Goal: Task Accomplishment & Management: Manage account settings

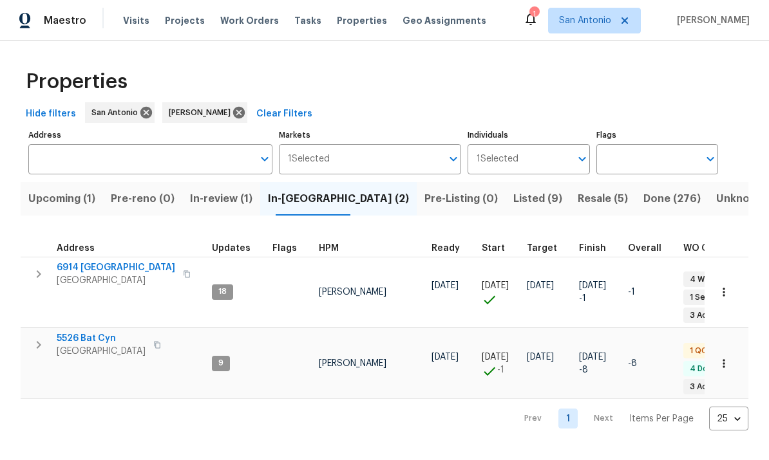
click at [75, 333] on span "5526 Bat Cyn" at bounding box center [101, 338] width 89 height 13
click at [57, 208] on span "Upcoming (1)" at bounding box center [61, 199] width 67 height 18
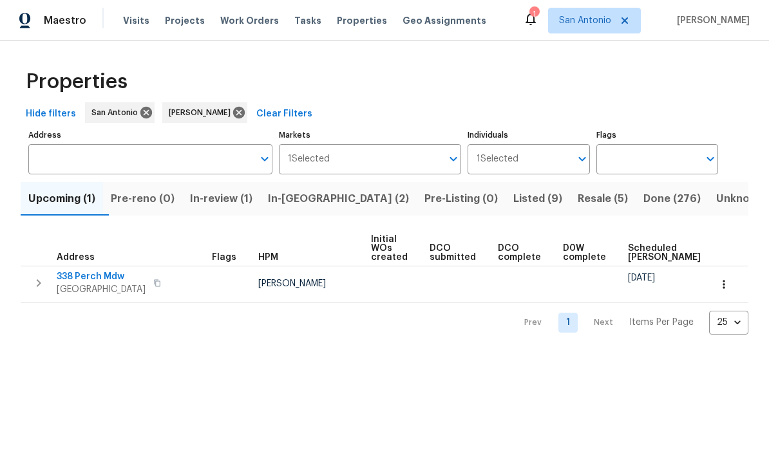
click at [83, 284] on span "San Antonio, TX 78253" at bounding box center [101, 289] width 89 height 13
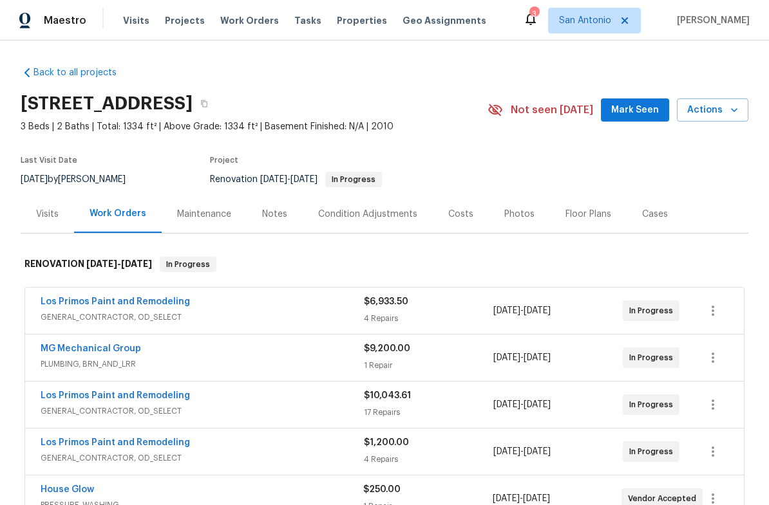
click at [639, 111] on span "Mark Seen" at bounding box center [635, 110] width 48 height 16
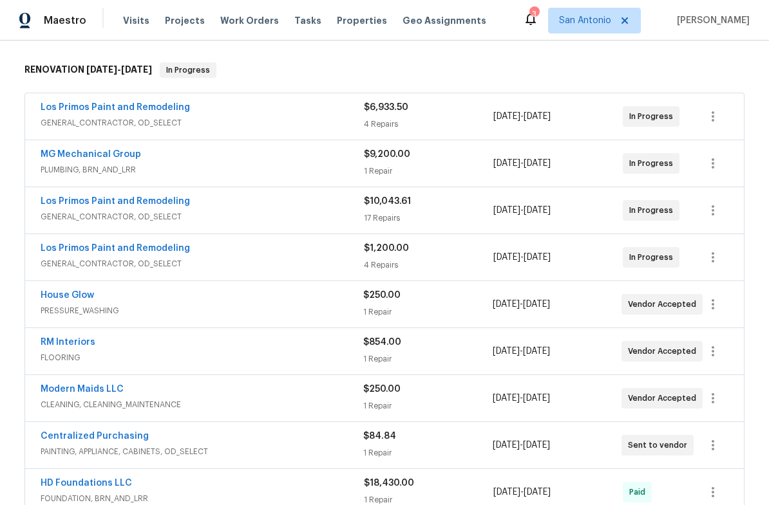
scroll to position [197, 0]
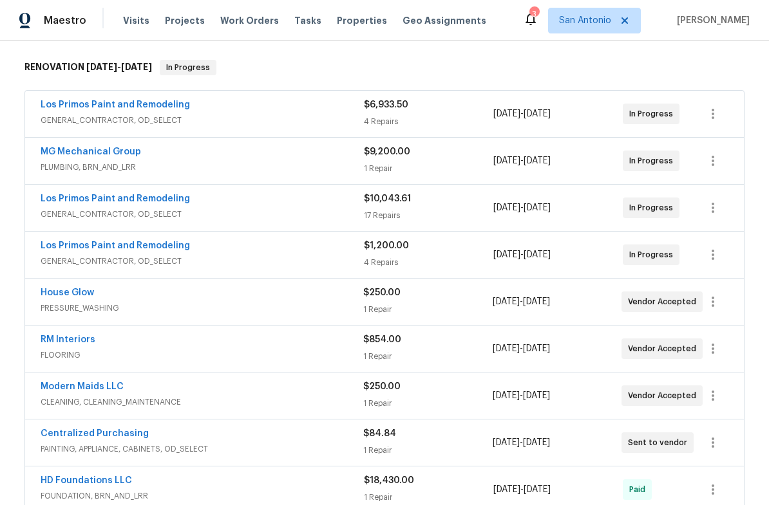
click at [66, 295] on link "House Glow" at bounding box center [67, 292] width 53 height 9
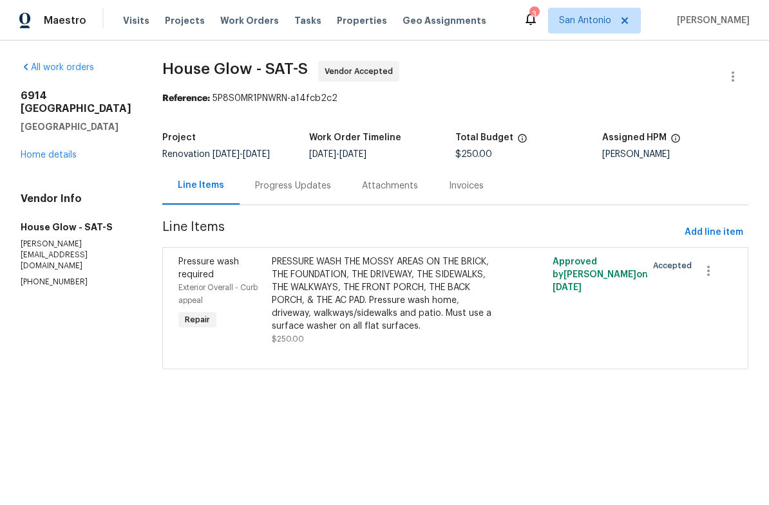
click at [255, 189] on div "Progress Updates" at bounding box center [293, 186] width 76 height 13
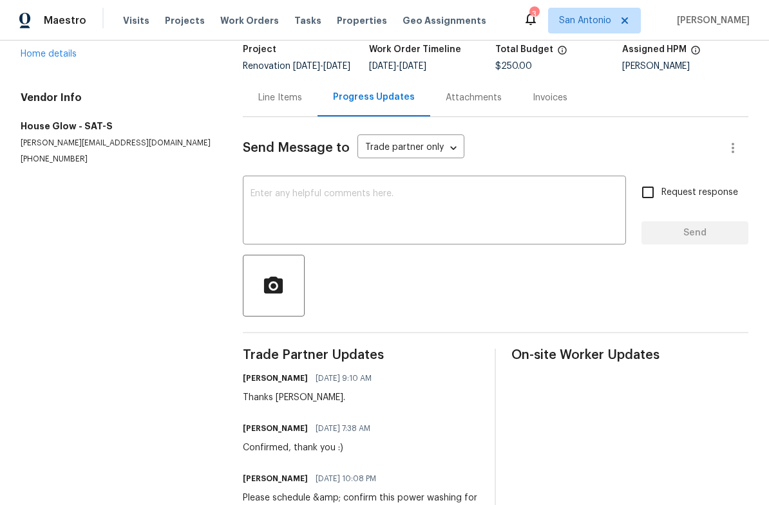
scroll to position [88, 0]
click at [53, 57] on link "Home details" at bounding box center [49, 54] width 56 height 9
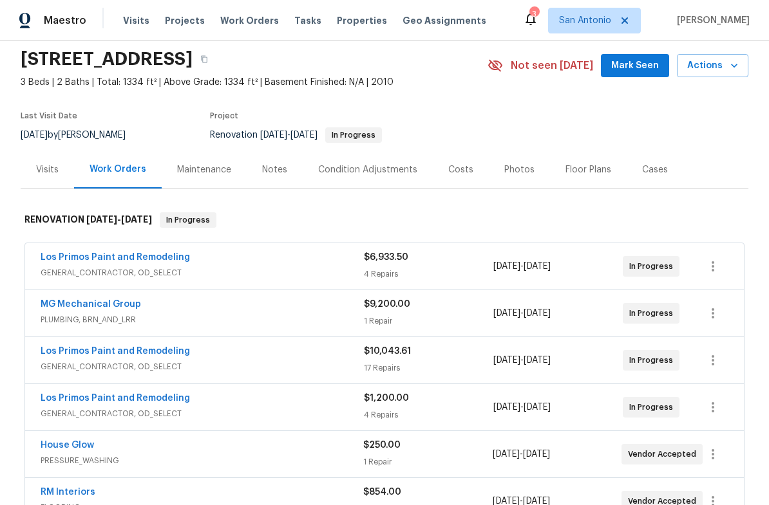
scroll to position [110, 0]
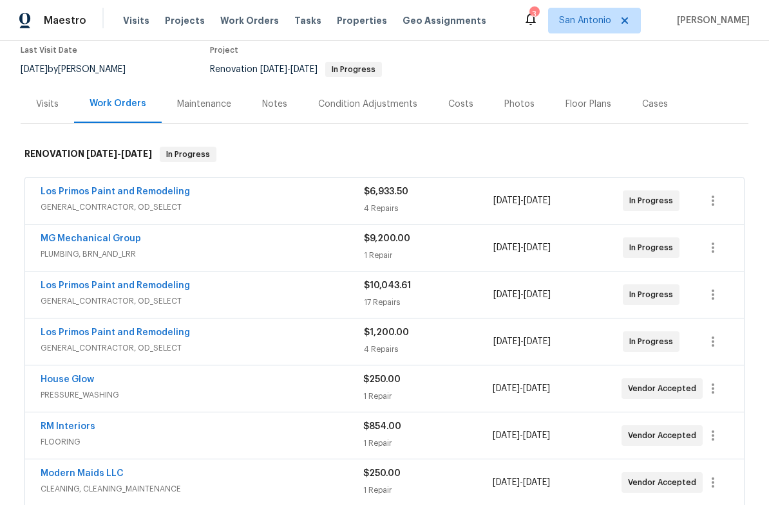
click at [64, 379] on link "House Glow" at bounding box center [67, 379] width 53 height 9
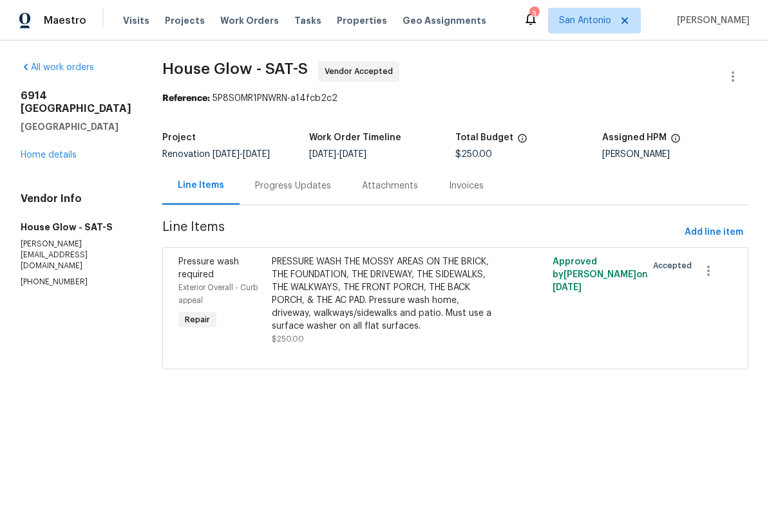
click at [47, 158] on link "Home details" at bounding box center [49, 155] width 56 height 9
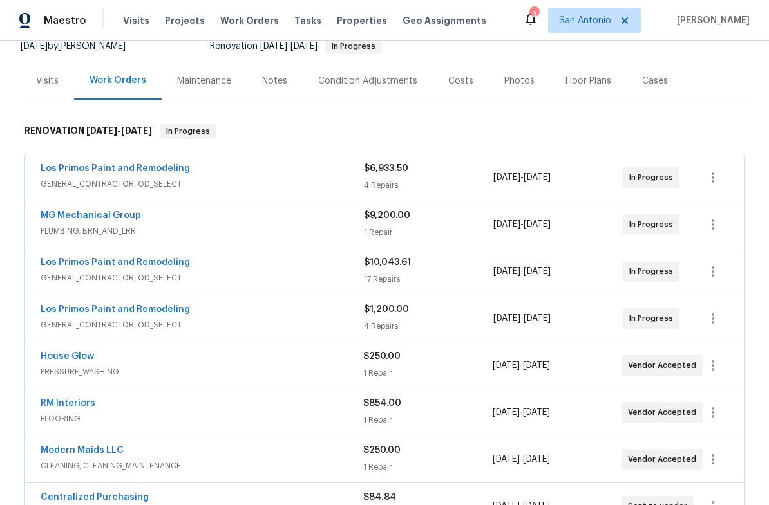
scroll to position [335, 0]
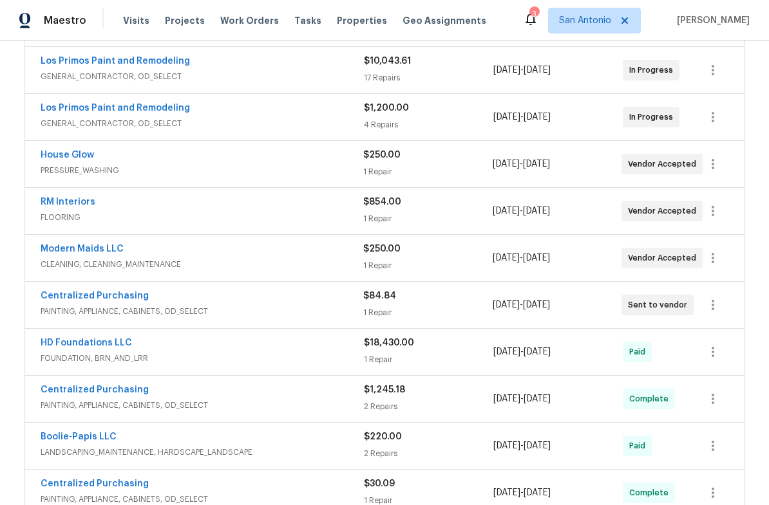
click at [82, 247] on link "Modern Maids LLC" at bounding box center [82, 249] width 83 height 9
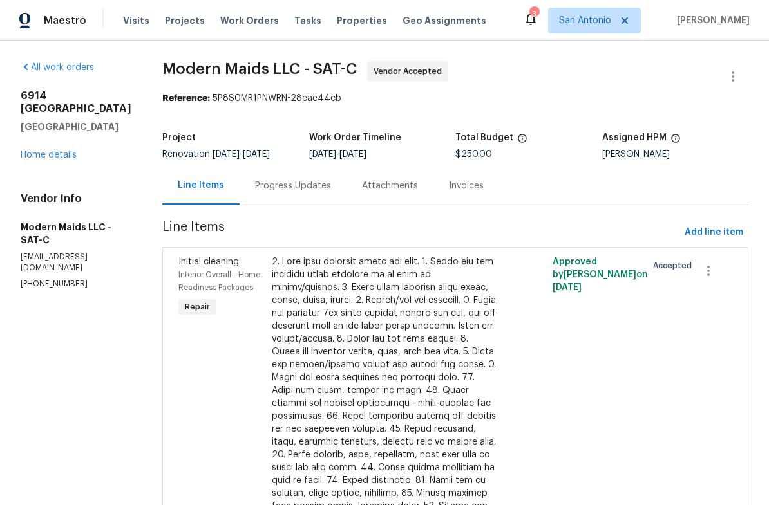
click at [292, 183] on div "Progress Updates" at bounding box center [293, 186] width 76 height 13
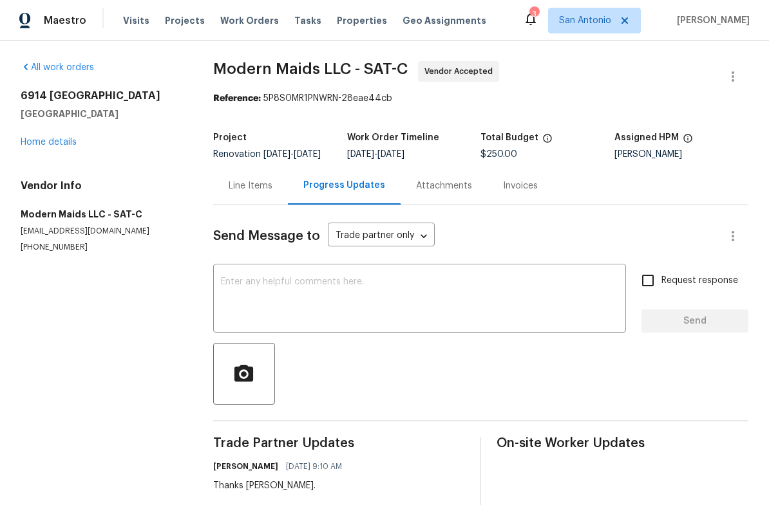
click at [40, 144] on link "Home details" at bounding box center [49, 142] width 56 height 9
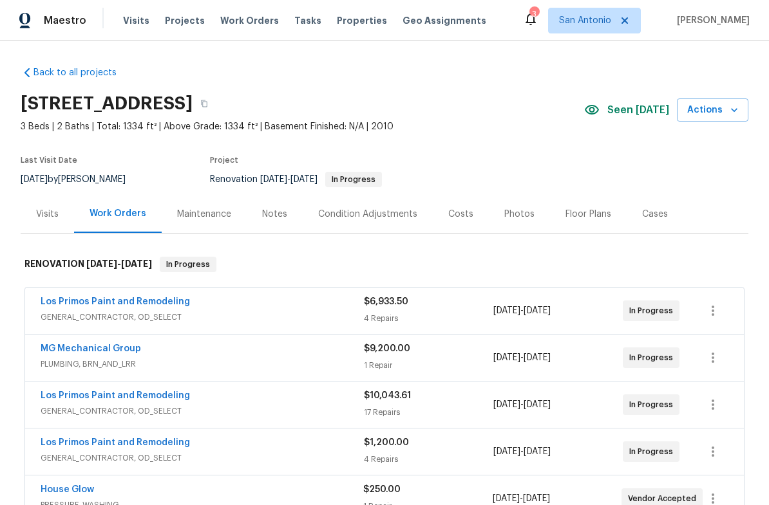
click at [50, 221] on div "Visits" at bounding box center [47, 214] width 53 height 38
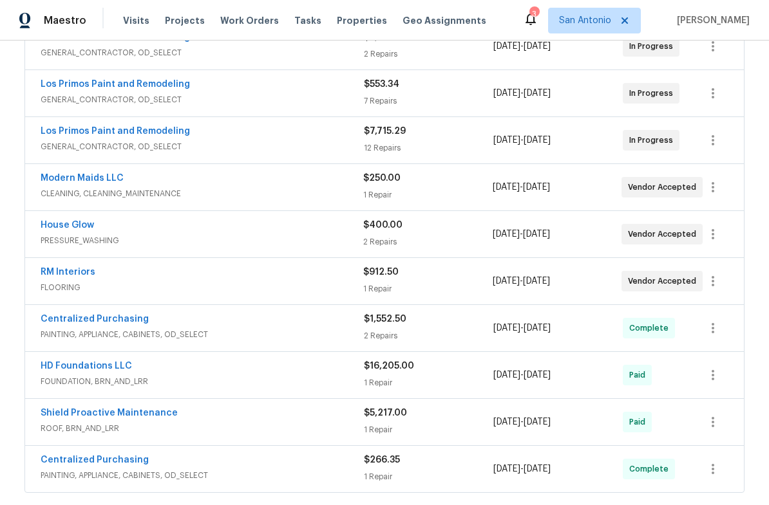
scroll to position [361, 0]
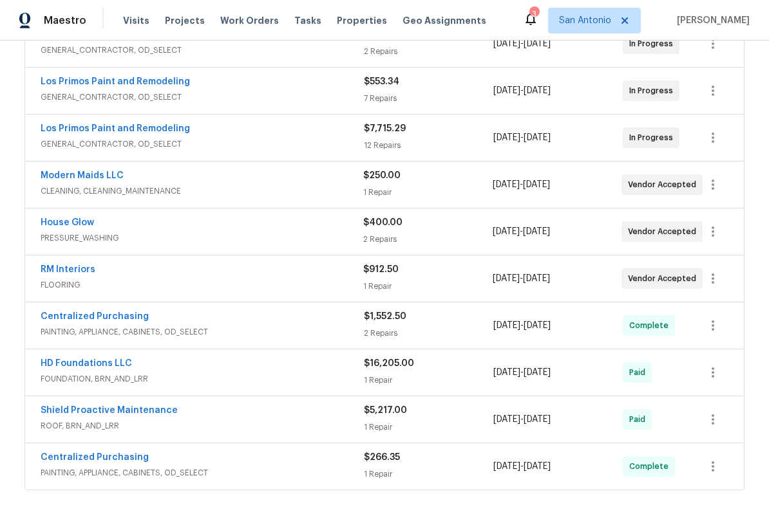
click at [60, 268] on link "RM Interiors" at bounding box center [68, 269] width 55 height 9
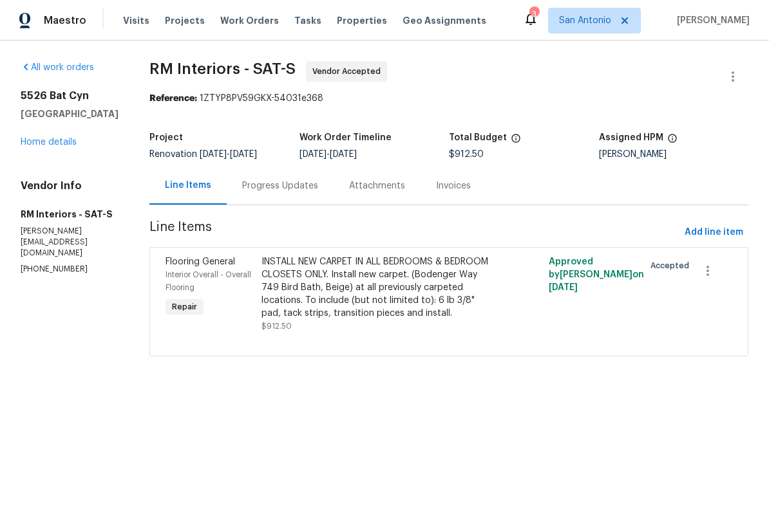
click at [284, 187] on div "Progress Updates" at bounding box center [280, 186] width 76 height 13
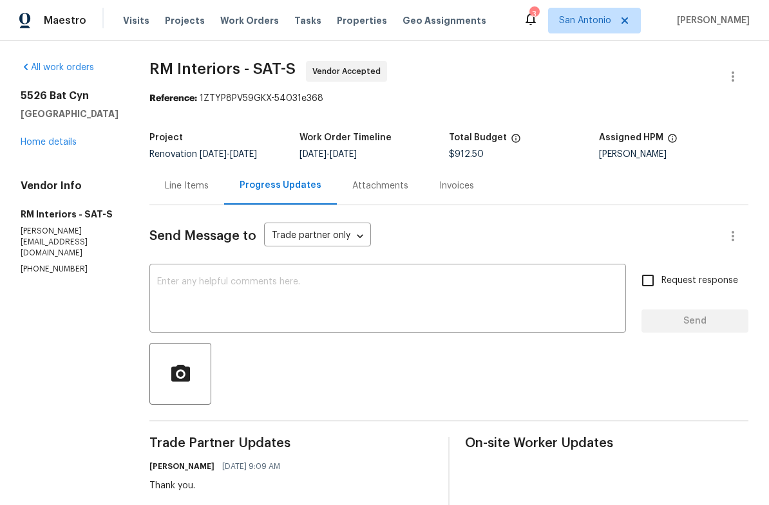
click at [43, 142] on link "Home details" at bounding box center [49, 142] width 56 height 9
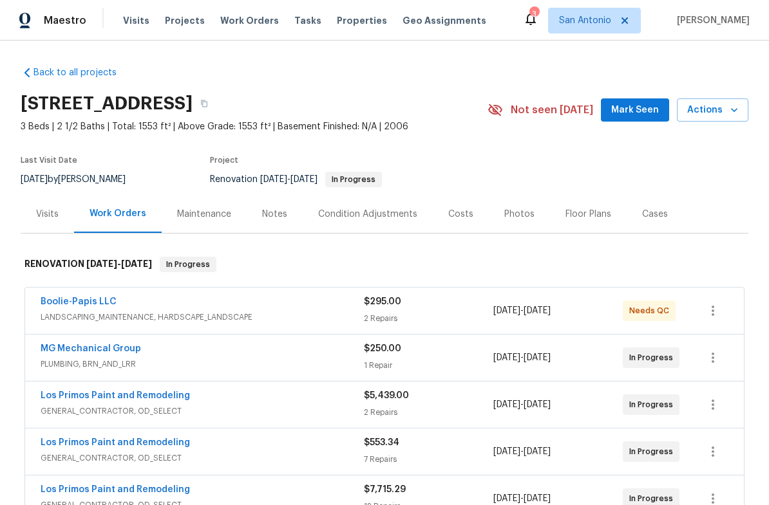
click at [639, 106] on span "Mark Seen" at bounding box center [635, 110] width 48 height 16
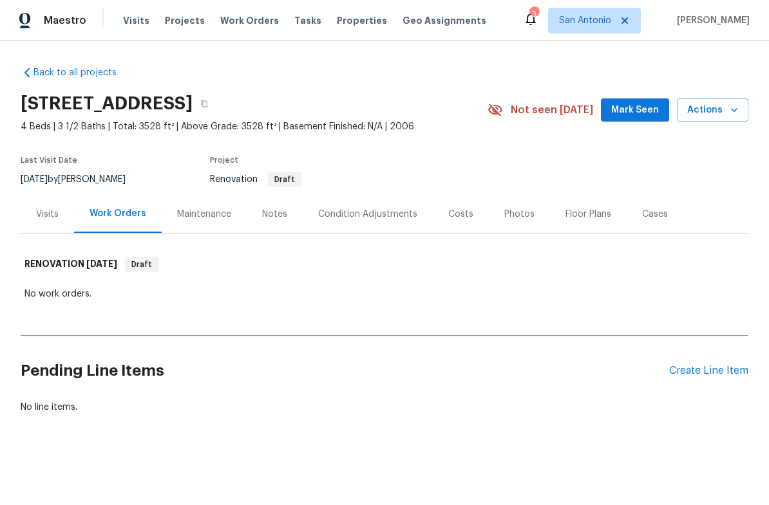
click at [640, 113] on span "Mark Seen" at bounding box center [635, 110] width 48 height 16
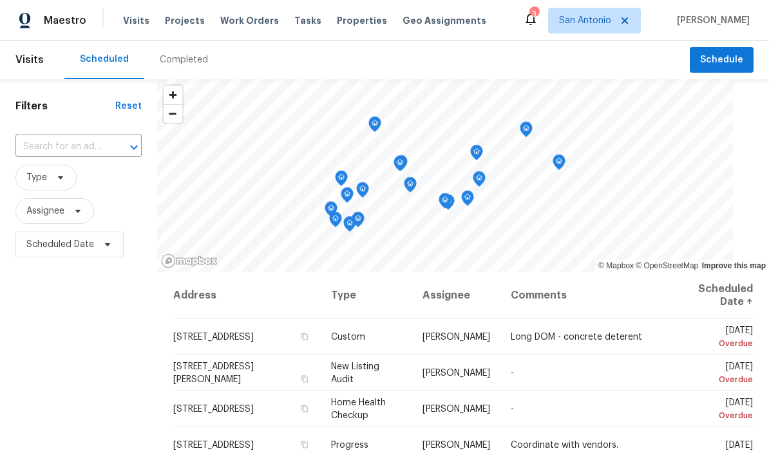
click at [70, 151] on input "text" at bounding box center [60, 147] width 90 height 20
type input "6914"
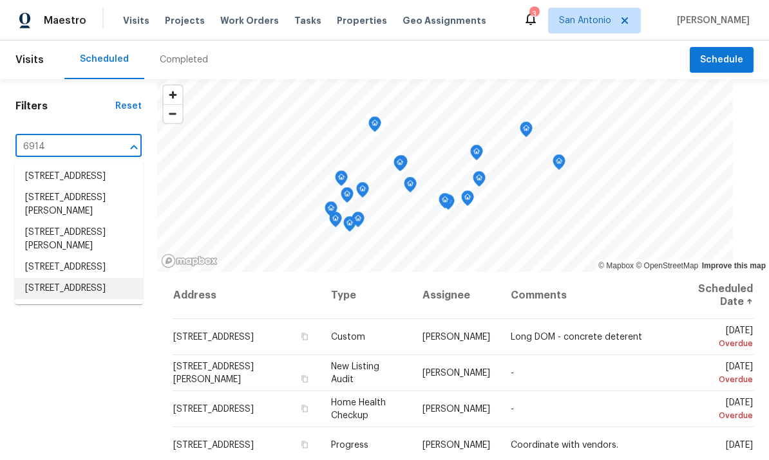
click at [84, 299] on li "[STREET_ADDRESS]" at bounding box center [79, 288] width 128 height 21
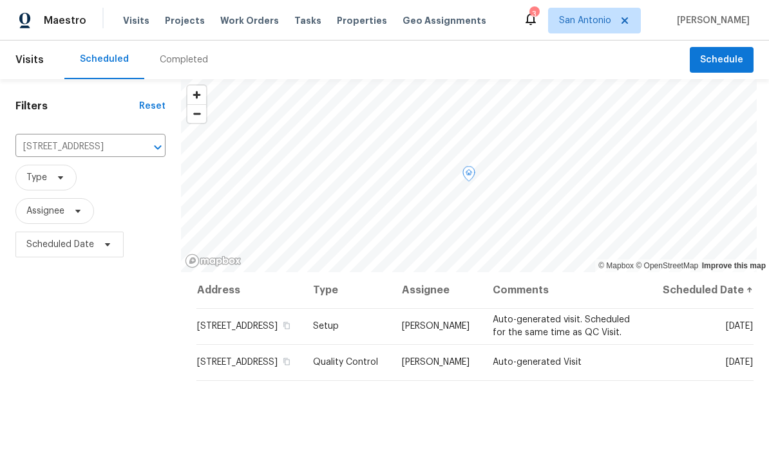
click at [0, 0] on icon at bounding box center [0, 0] width 0 height 0
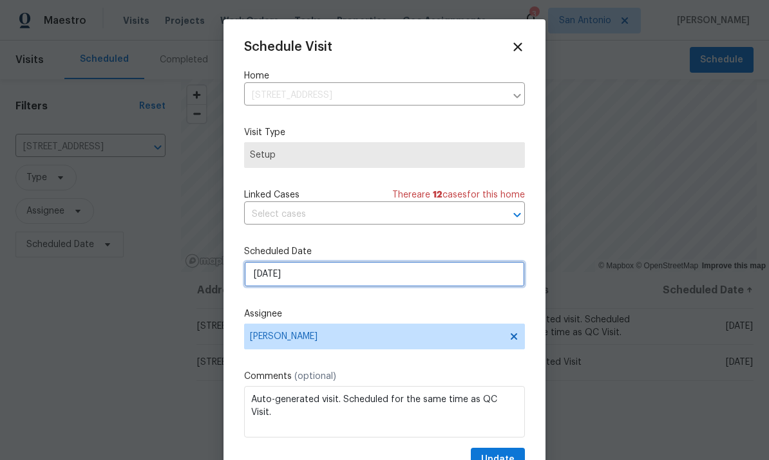
click at [360, 284] on input "[DATE]" at bounding box center [384, 274] width 281 height 26
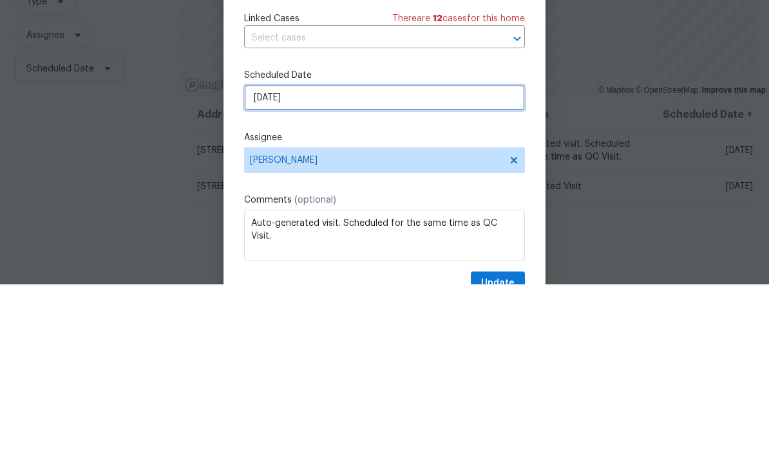
select select "9"
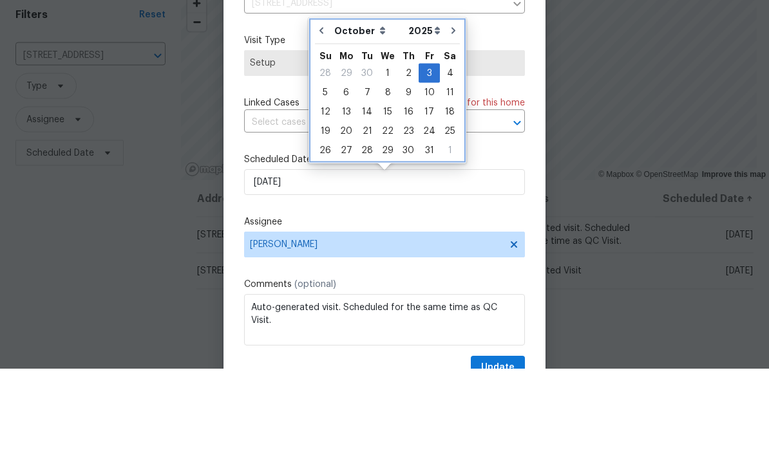
click at [323, 117] on icon "Go to previous month" at bounding box center [321, 122] width 10 height 10
type input "9/26/2025"
select select "8"
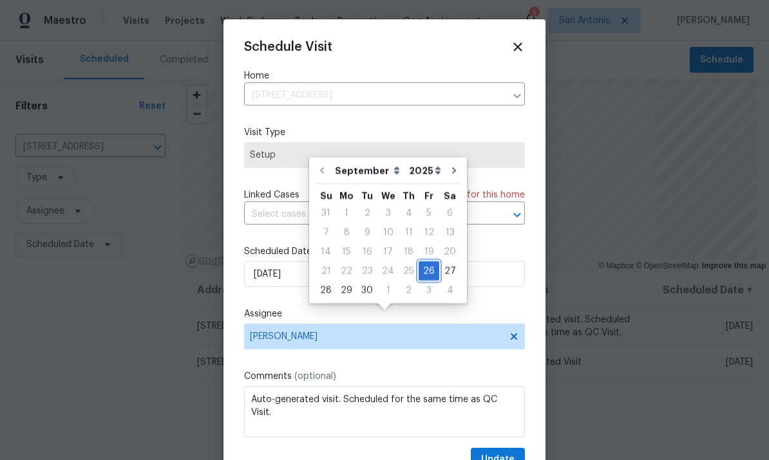
click at [425, 262] on div "26" at bounding box center [428, 271] width 21 height 18
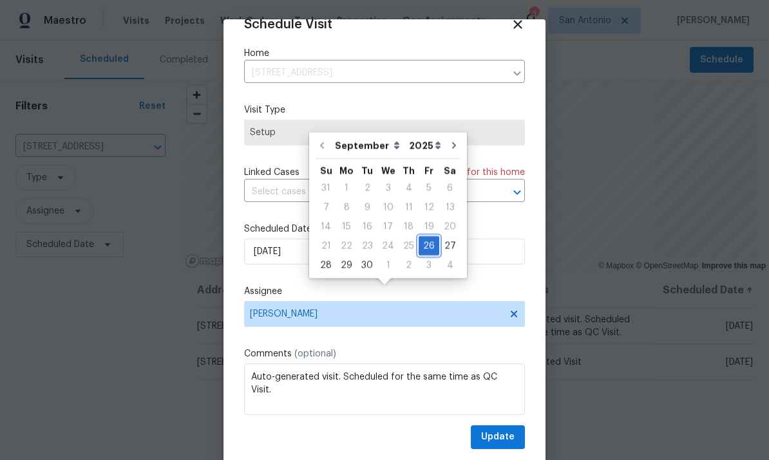
scroll to position [25, 0]
click at [505, 438] on span "Update" at bounding box center [497, 437] width 33 height 16
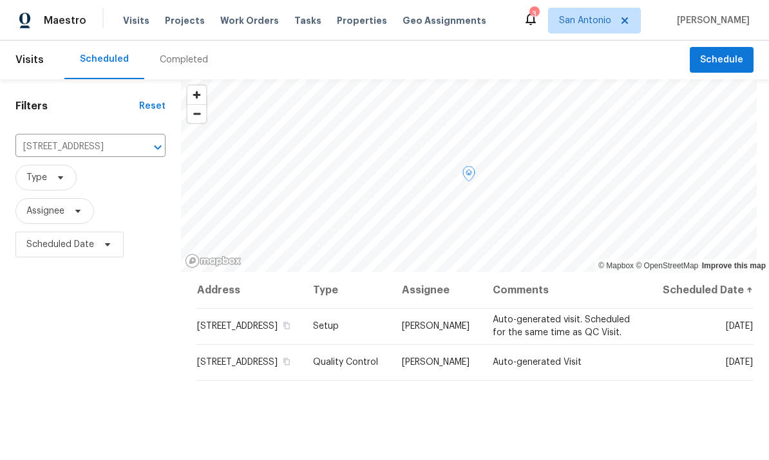
click at [0, 0] on icon at bounding box center [0, 0] width 0 height 0
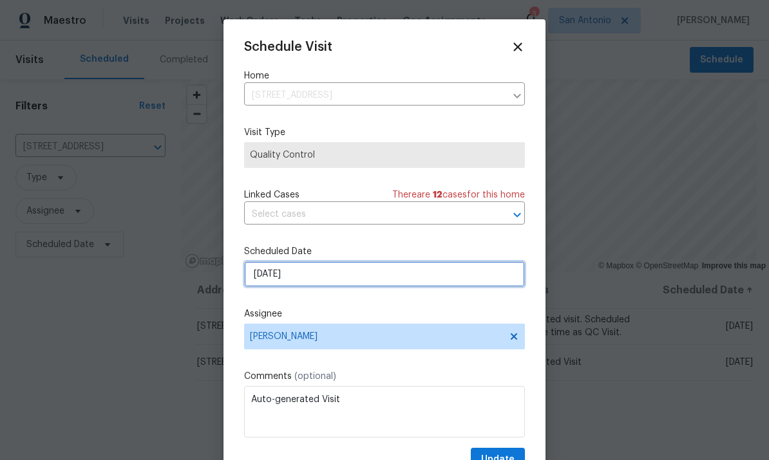
click at [324, 281] on input "[DATE]" at bounding box center [384, 274] width 281 height 26
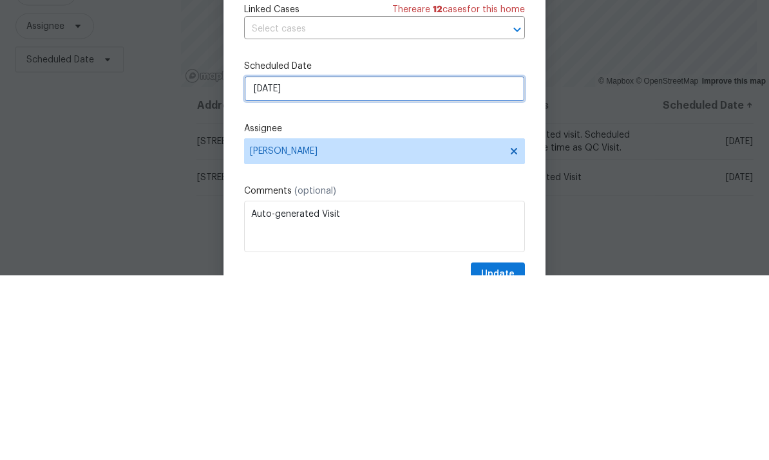
select select "9"
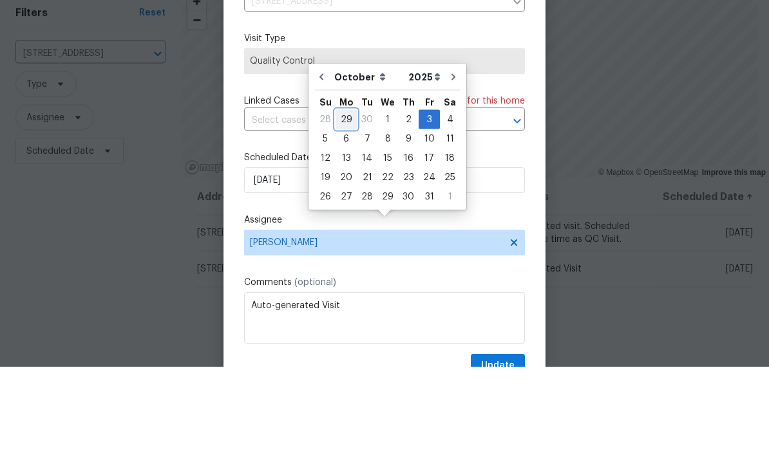
click at [346, 204] on div "29" at bounding box center [345, 213] width 21 height 18
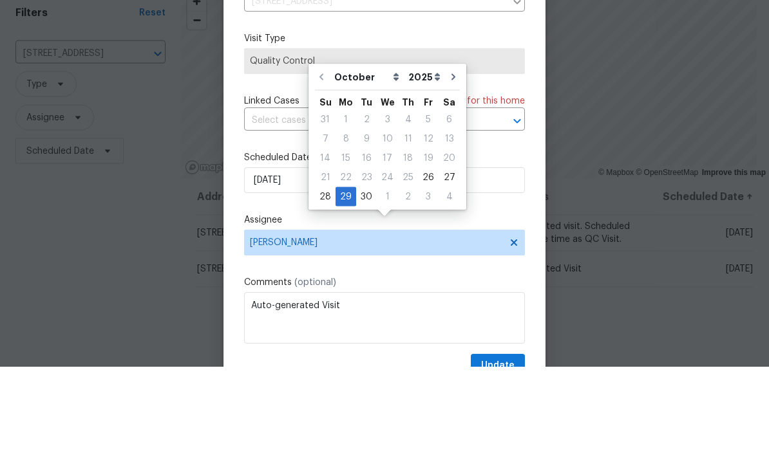
type input "[DATE]"
select select "8"
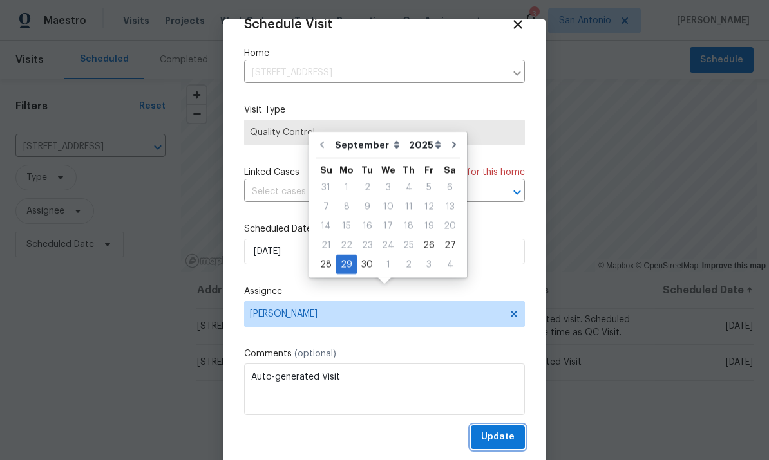
click at [505, 441] on span "Update" at bounding box center [497, 437] width 33 height 16
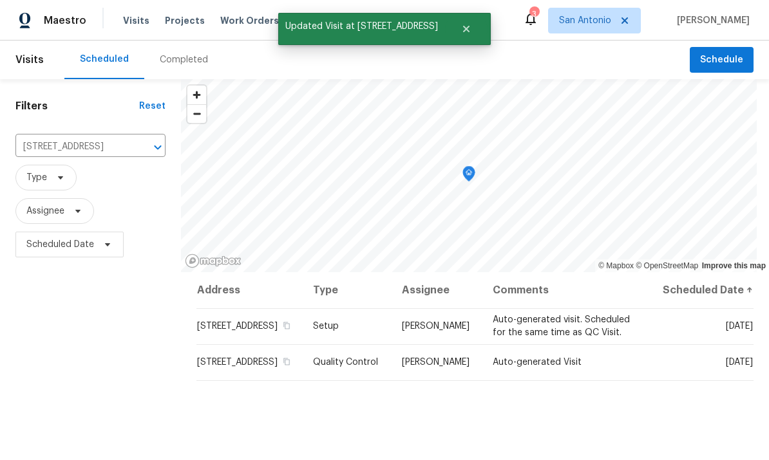
scroll to position [0, 0]
